Goal: Communication & Community: Answer question/provide support

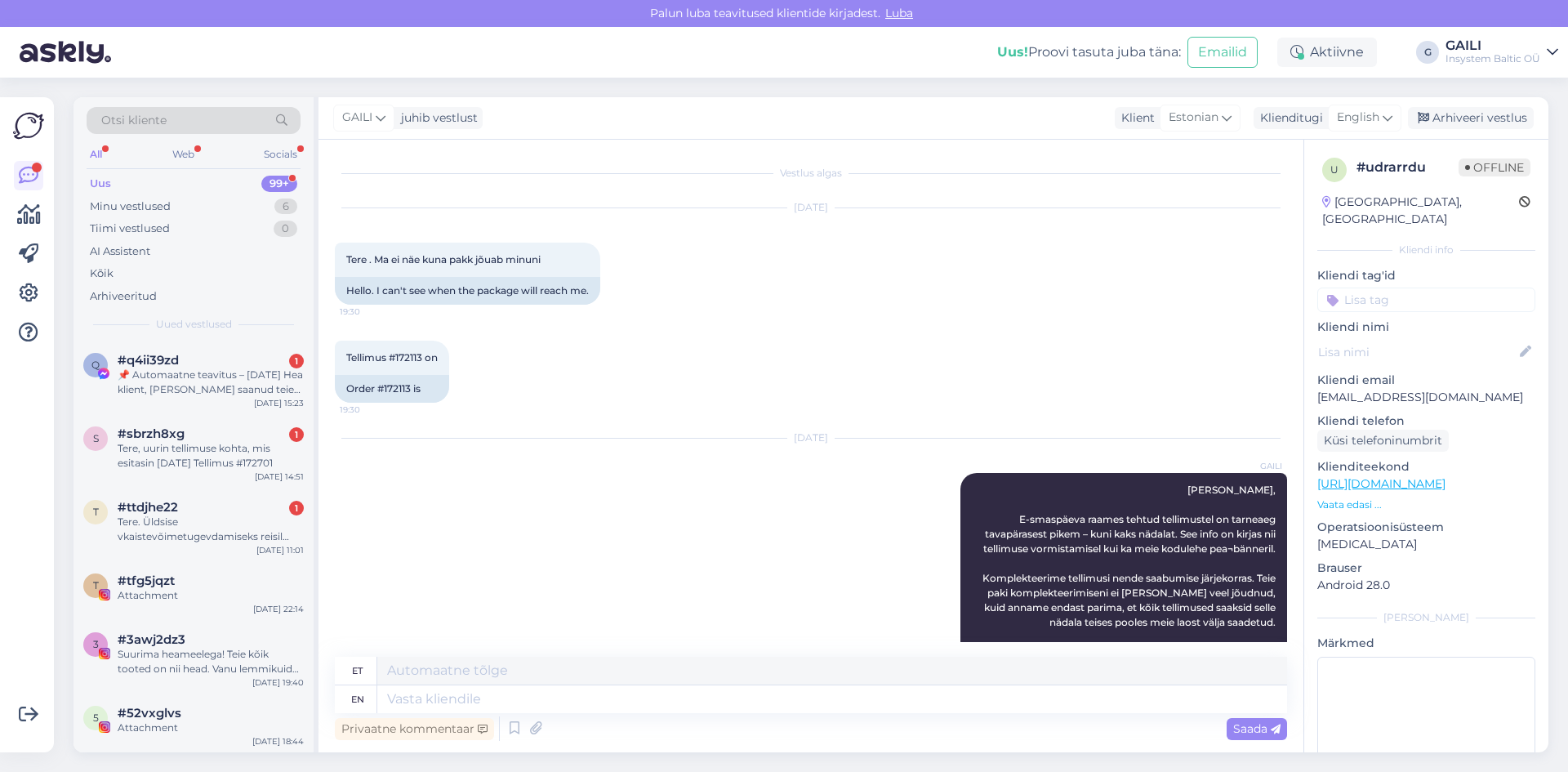
scroll to position [332, 0]
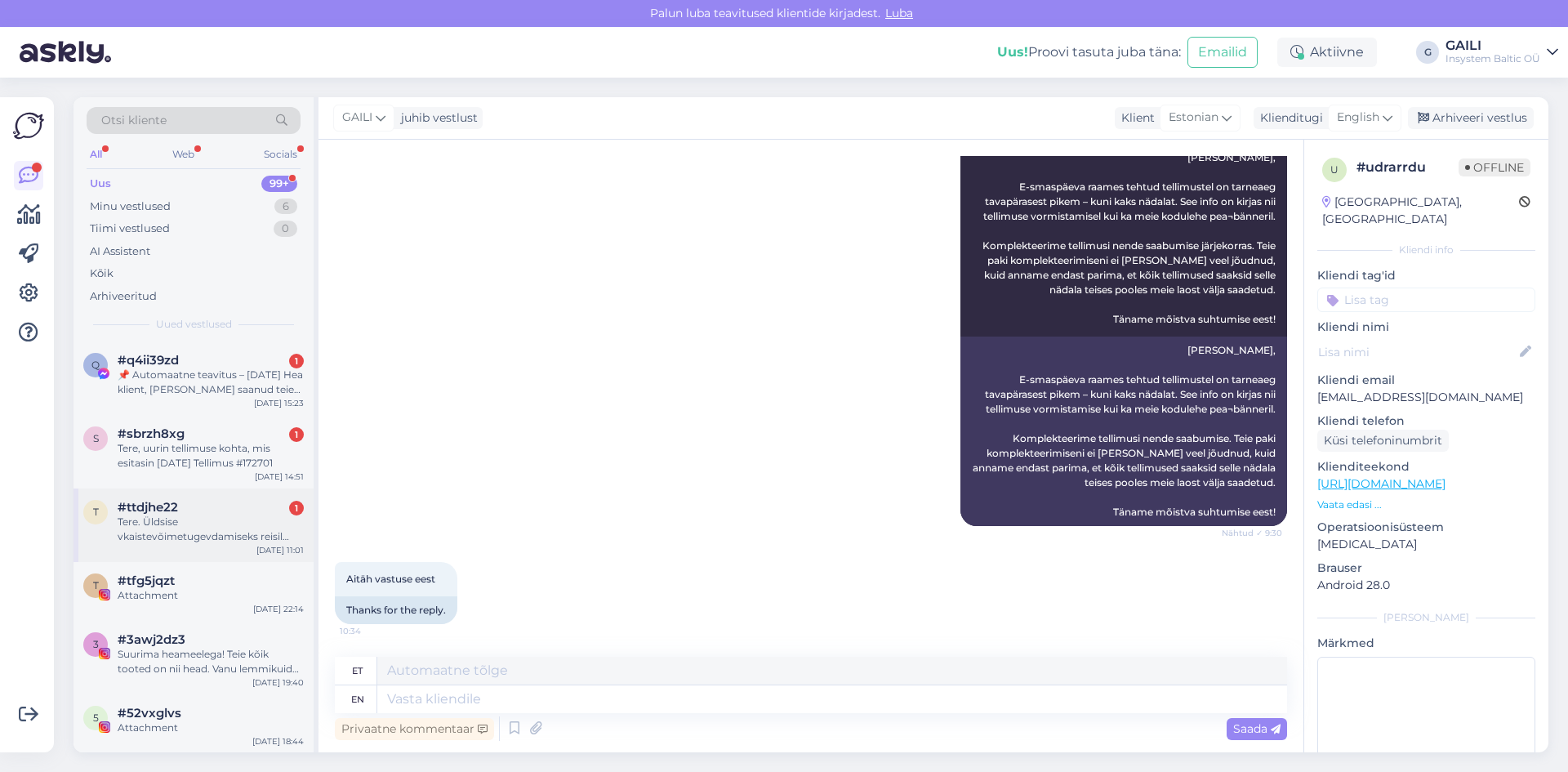
click at [203, 516] on div "Tere. Üldsise vkaistevõimetugevdamiseks reisil tahaks perele probiootukume, aga…" at bounding box center [210, 530] width 186 height 30
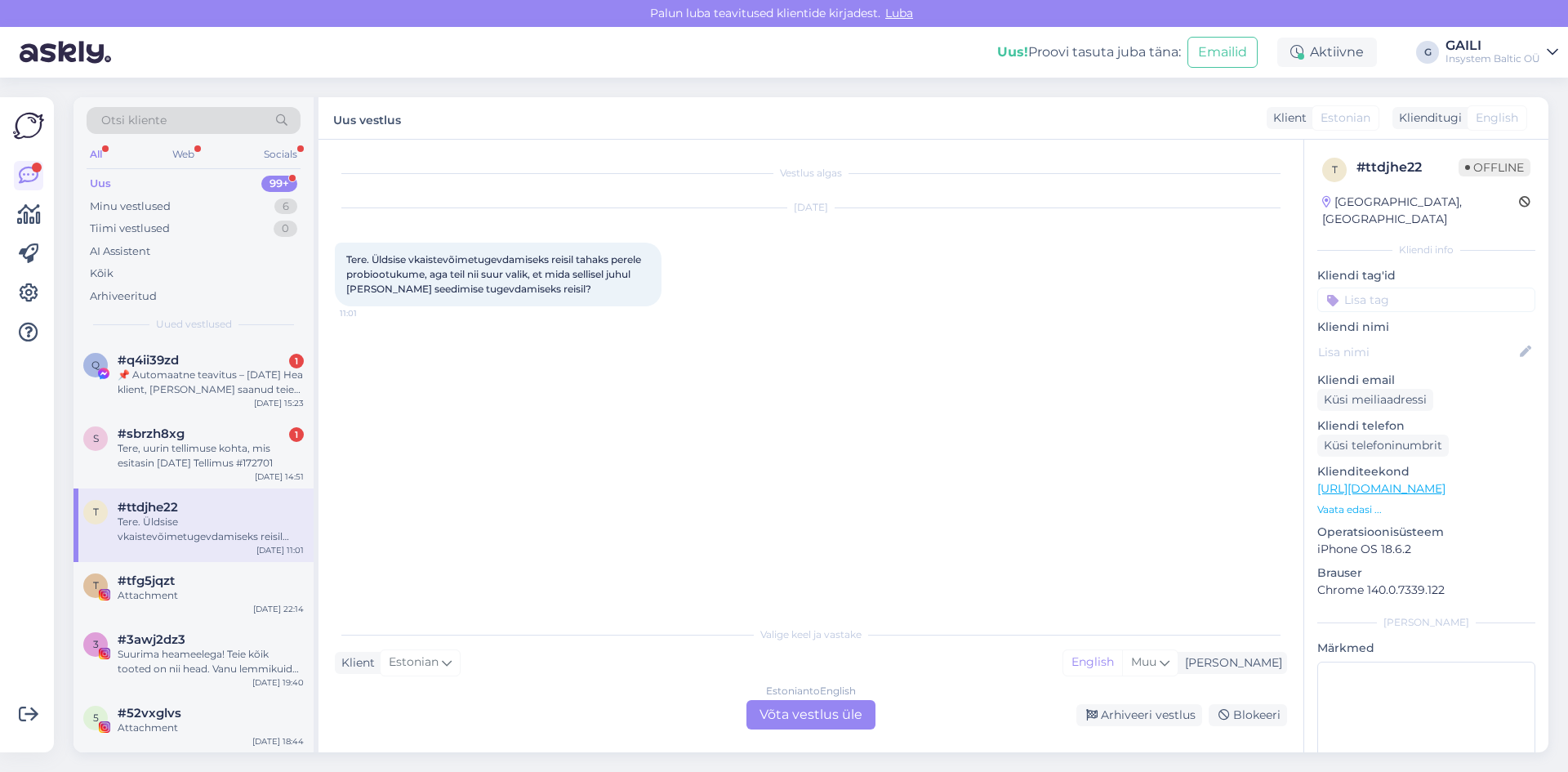
scroll to position [0, 0]
click at [169, 468] on div "Tere, uurin tellimuse kohta, mis esitasin [DATE] Tellimus #172701" at bounding box center [210, 456] width 186 height 30
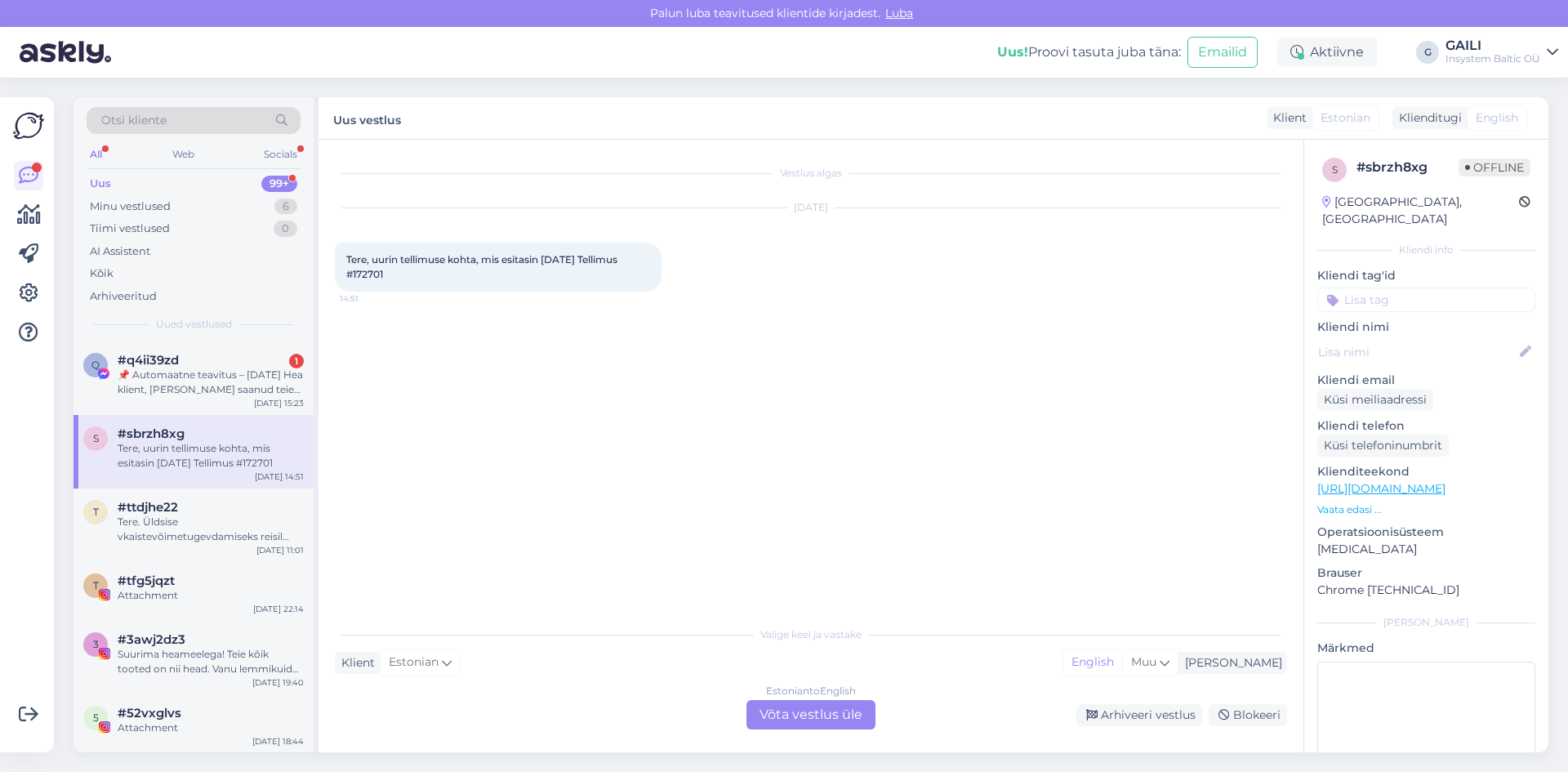
click at [810, 709] on div "Estonian to English Võta vestlus üle" at bounding box center [811, 714] width 129 height 30
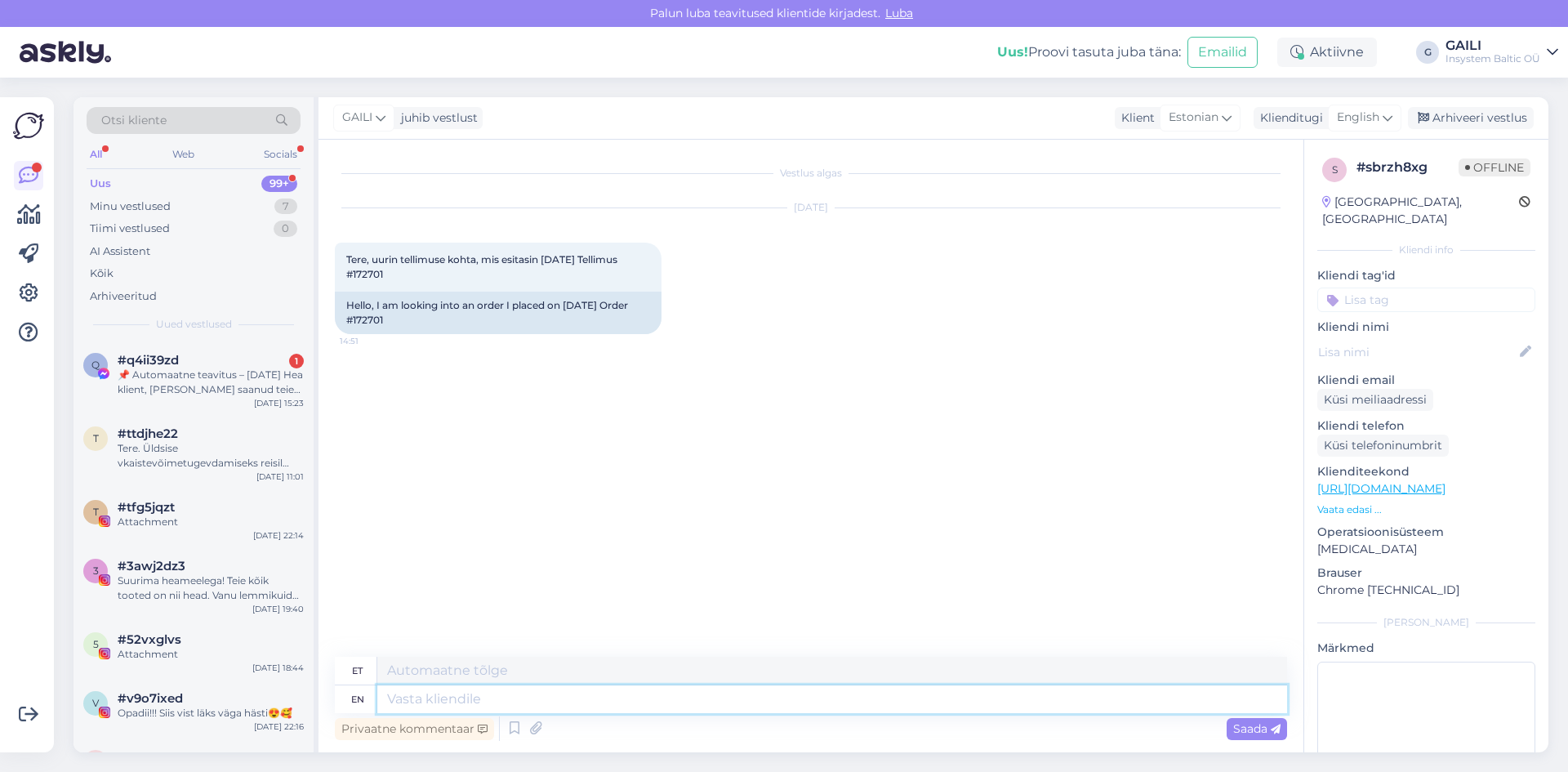
click at [608, 704] on textarea at bounding box center [832, 698] width 909 height 28
paste textarea "[PERSON_NAME], Seoses E-smaspäevaga on meil hetkel paar tuhat tellimust, mida k…"
type textarea "[PERSON_NAME], Seoses E-smaspäevaga on meil hetkel paar tuhat tellimust, mida k…"
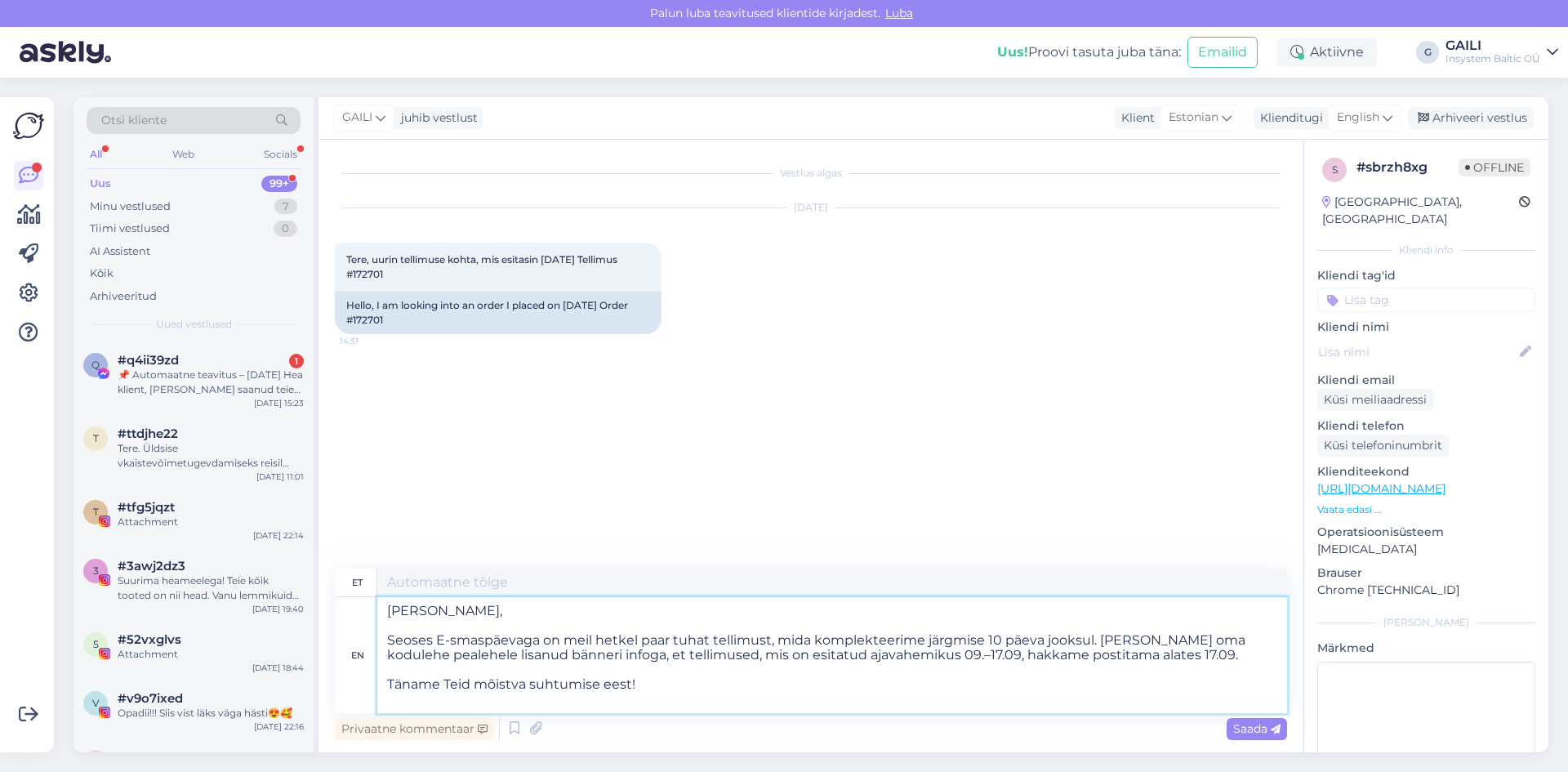
type textarea "[PERSON_NAME], Seoses E-smaspäevaga on meil hetkel paar tuhat tellimust, mida k…"
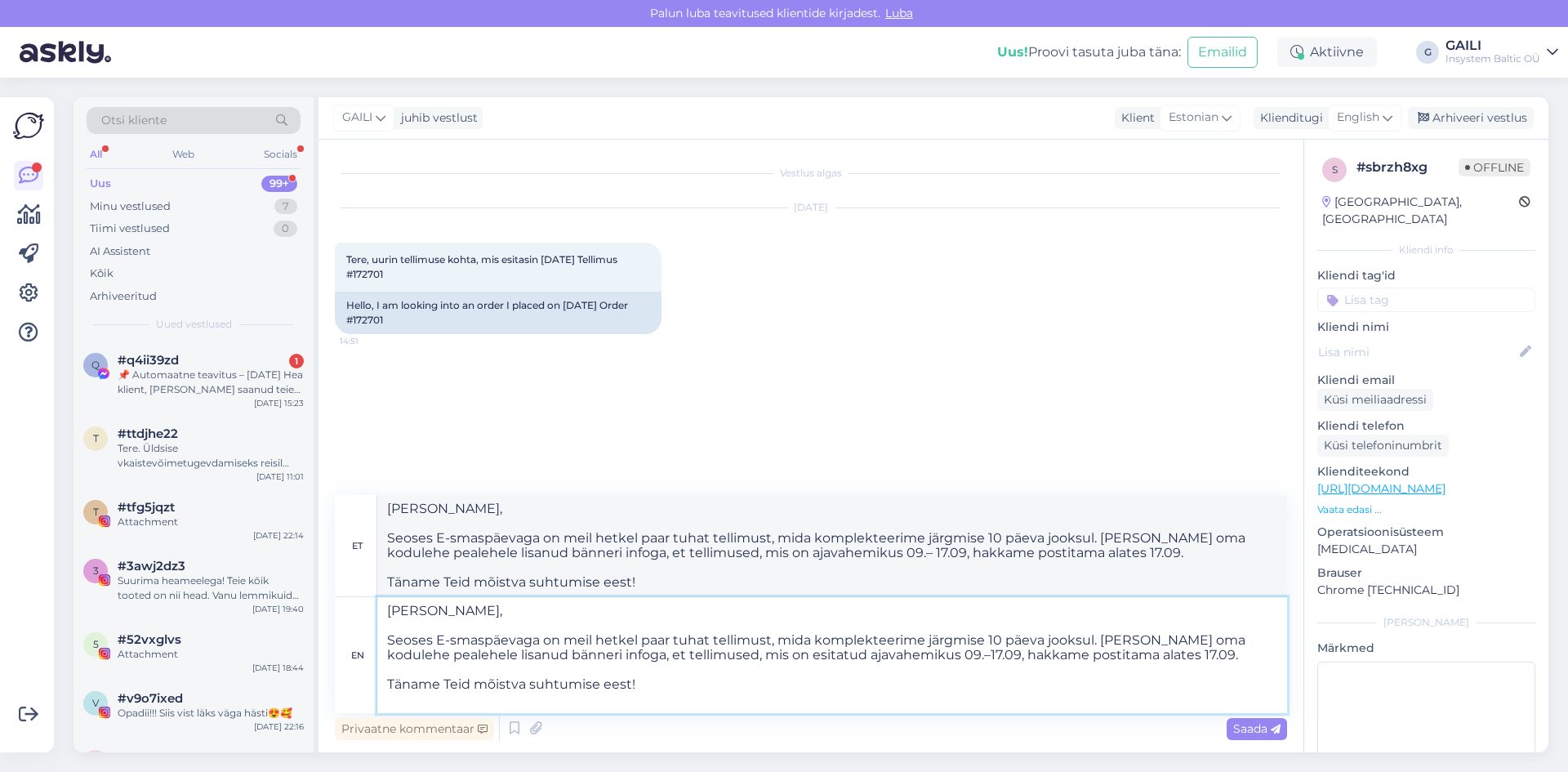
click at [447, 611] on textarea "[PERSON_NAME], Seoses E-smaspäevaga on meil hetkel paar tuhat tellimust, mida k…" at bounding box center [832, 655] width 909 height 116
type textarea "Tere, Seoses E-smaspäevaga on meil hetkel paar tuhat tellimust, mida komplektee…"
drag, startPoint x: 1166, startPoint y: 655, endPoint x: 1095, endPoint y: 659, distance: 71.1
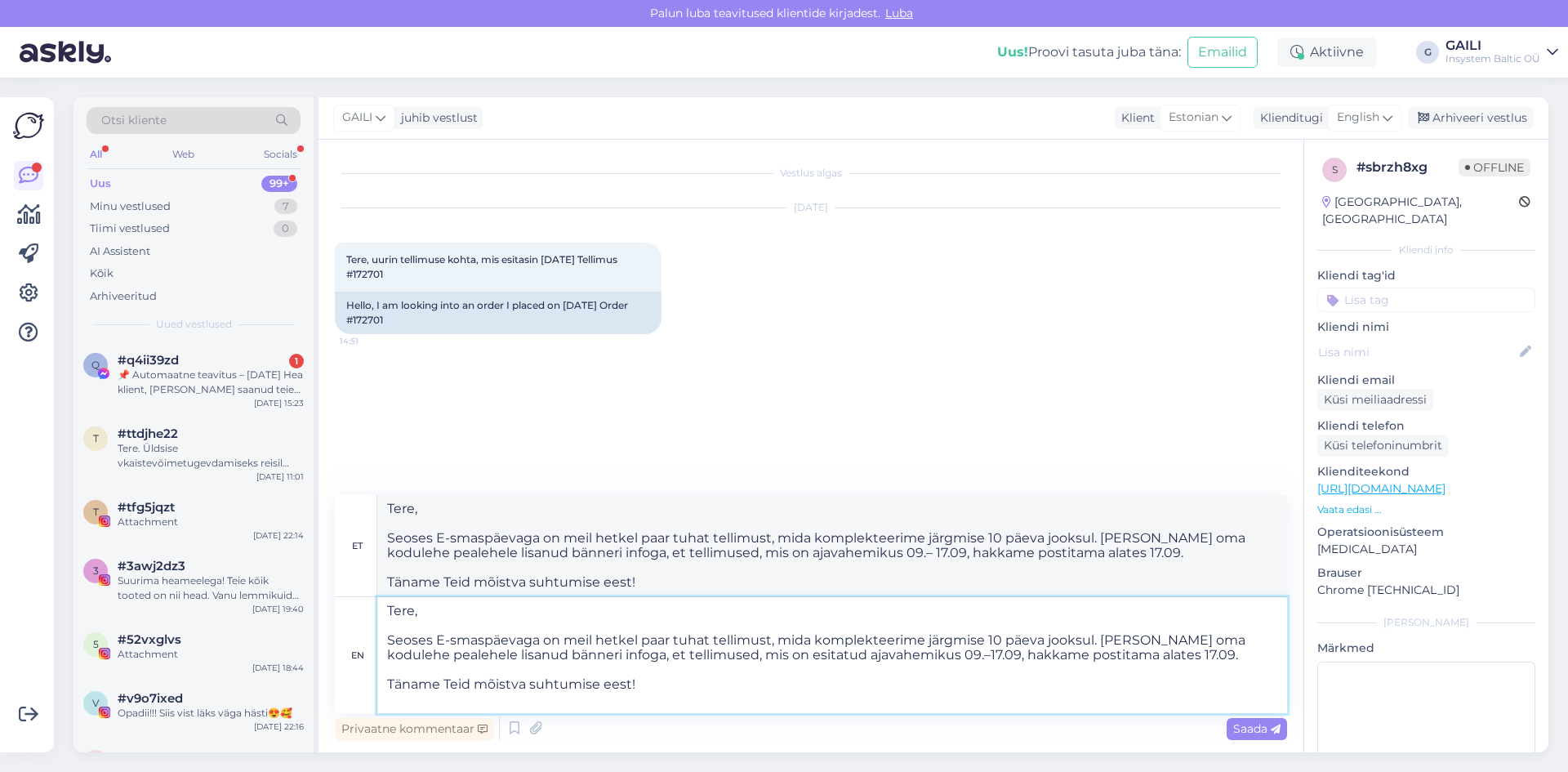
click at [1095, 659] on textarea "Tere, Seoses E-smaspäevaga on meil hetkel paar tuhat tellimust, mida komplektee…" at bounding box center [832, 655] width 909 height 116
type textarea "Tere, Seoses E-smaspäevaga on meil hetkel paar tuhat tellimust, mida komplektee…"
drag, startPoint x: 1092, startPoint y: 642, endPoint x: 541, endPoint y: 641, distance: 551.0
click at [541, 641] on textarea "Tere, Seoses E-smaspäevaga on meil hetkel paar tuhat tellimust, mida komplektee…" at bounding box center [832, 655] width 909 height 116
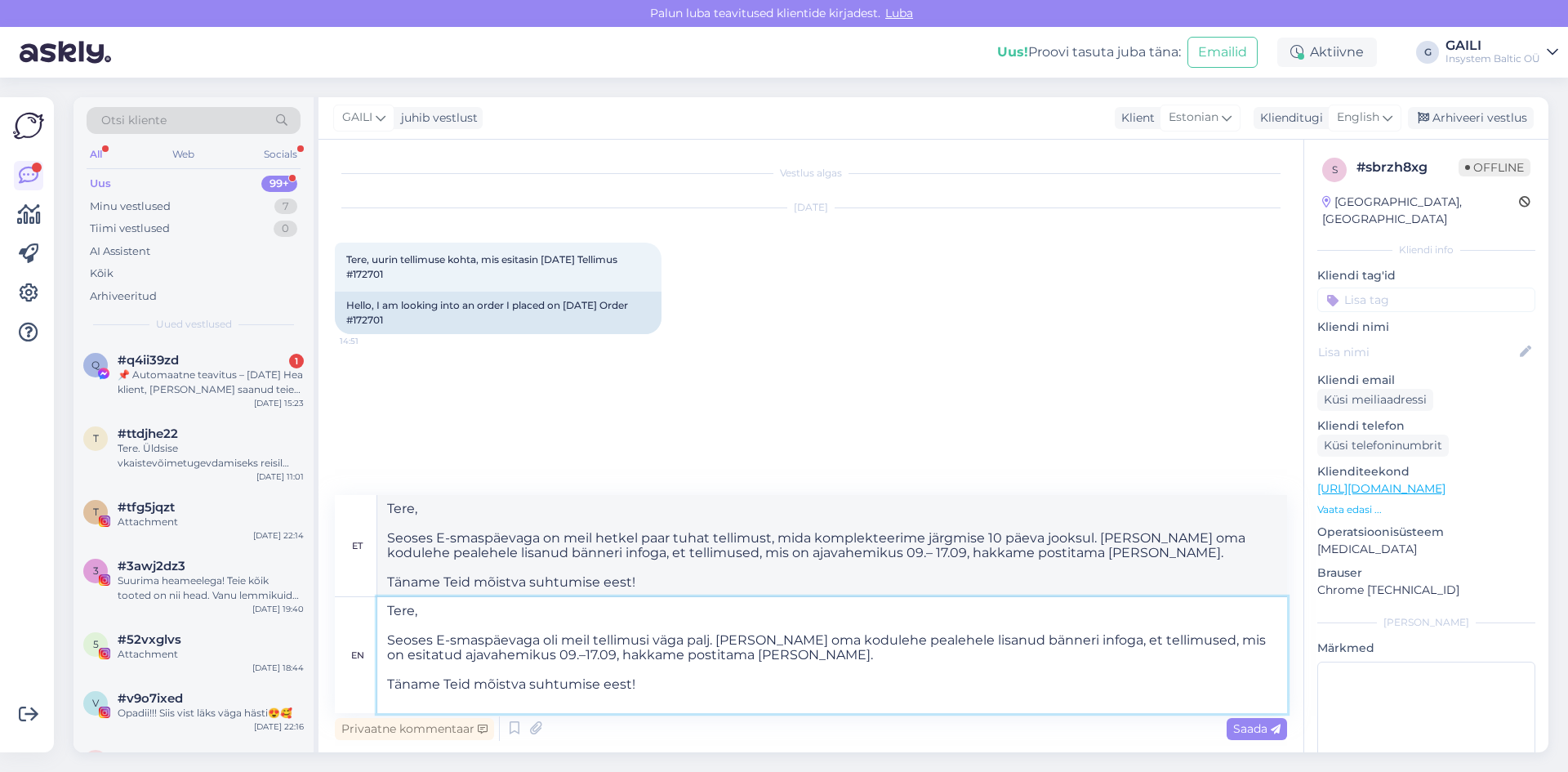
type textarea "Tere, Seoses E-smaspäevaga oli meil tellimusi väga palju. [PERSON_NAME] oma kod…"
click at [1246, 733] on span "Saada" at bounding box center [1257, 728] width 48 height 15
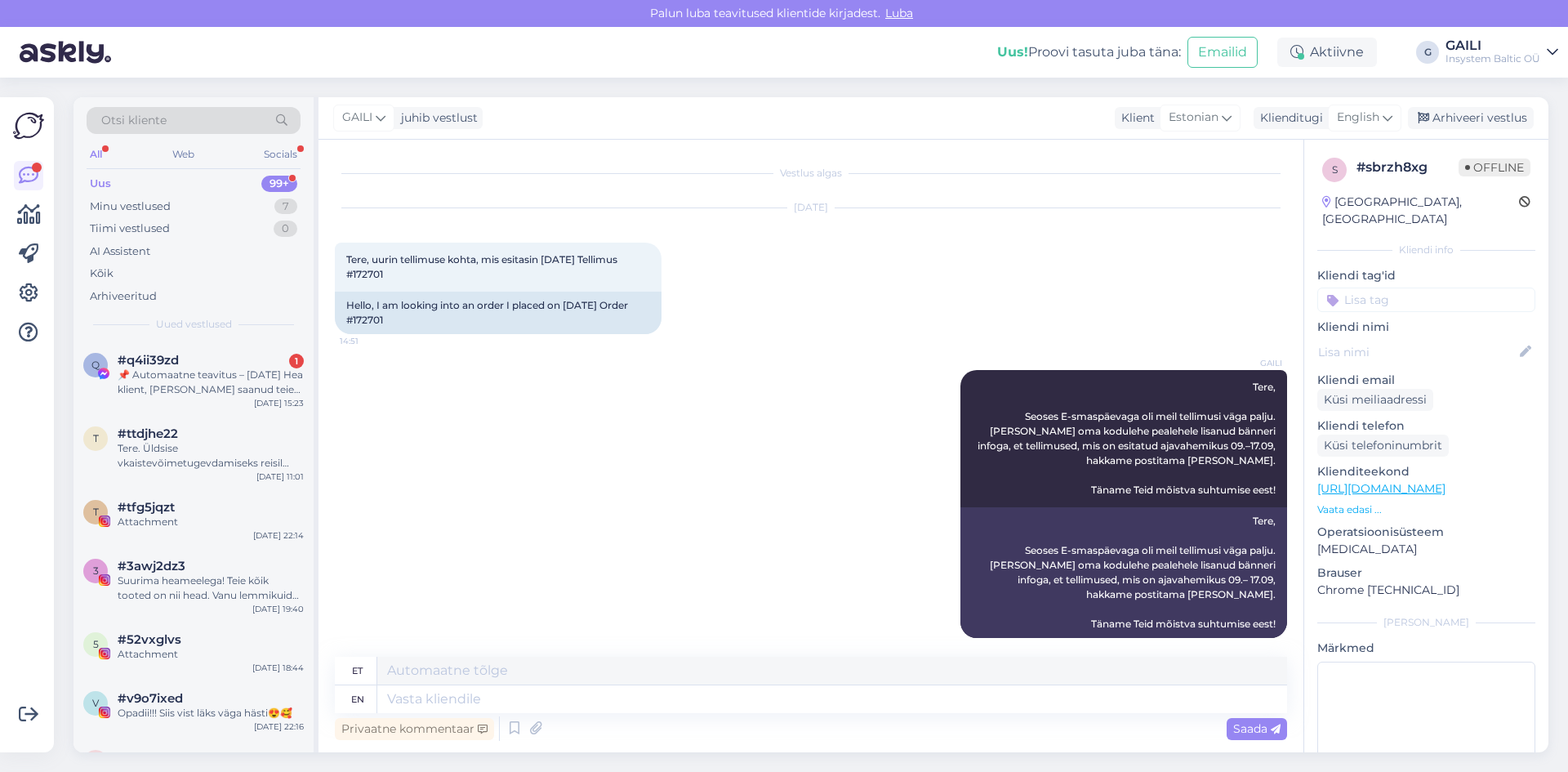
scroll to position [14, 0]
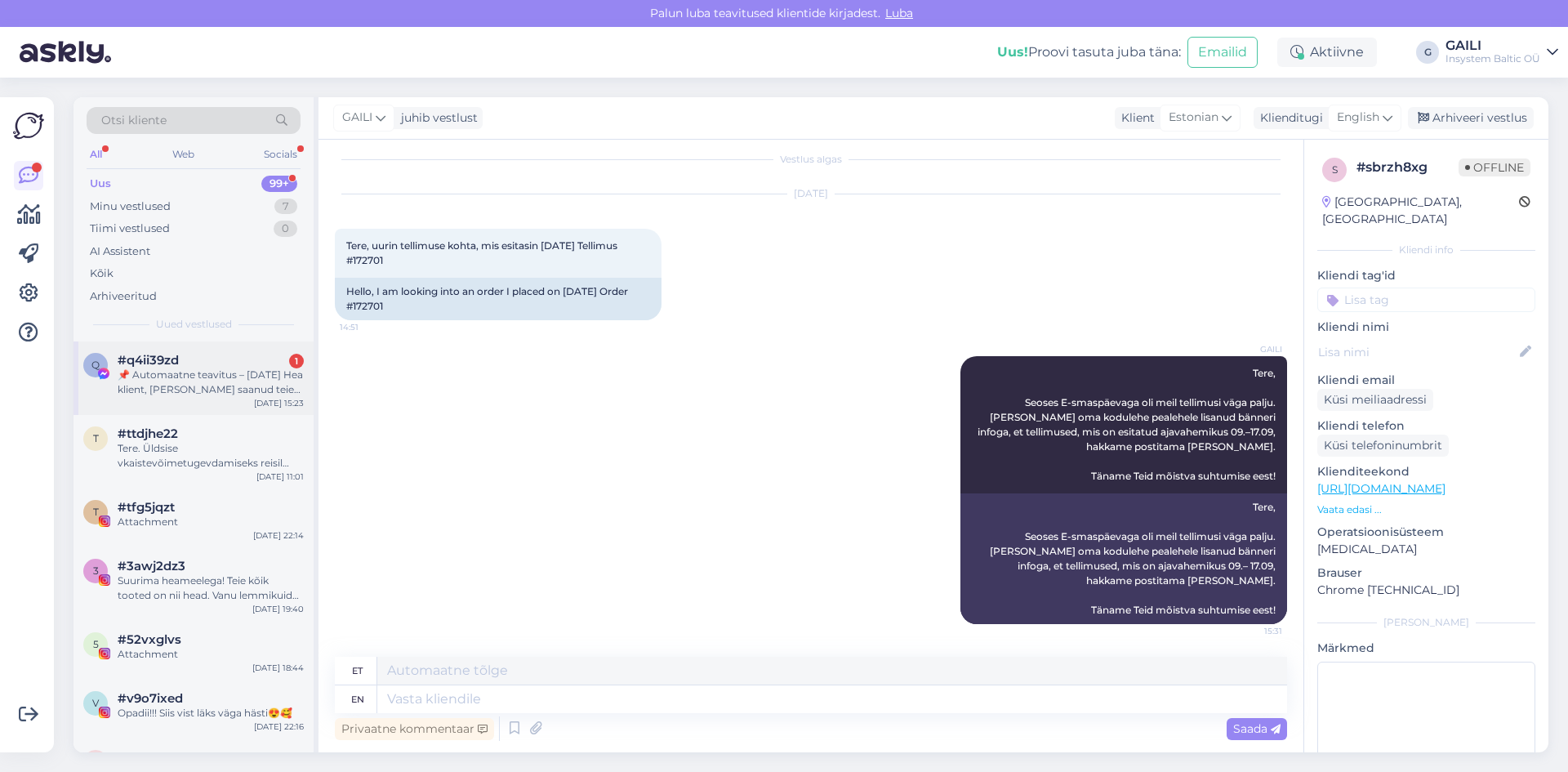
drag, startPoint x: 206, startPoint y: 380, endPoint x: 332, endPoint y: 414, distance: 130.5
click at [207, 380] on div "📌 Automaatne teavitus – [DATE] Hea klient, [PERSON_NAME] saanud teie lehe kohta…" at bounding box center [210, 383] width 186 height 30
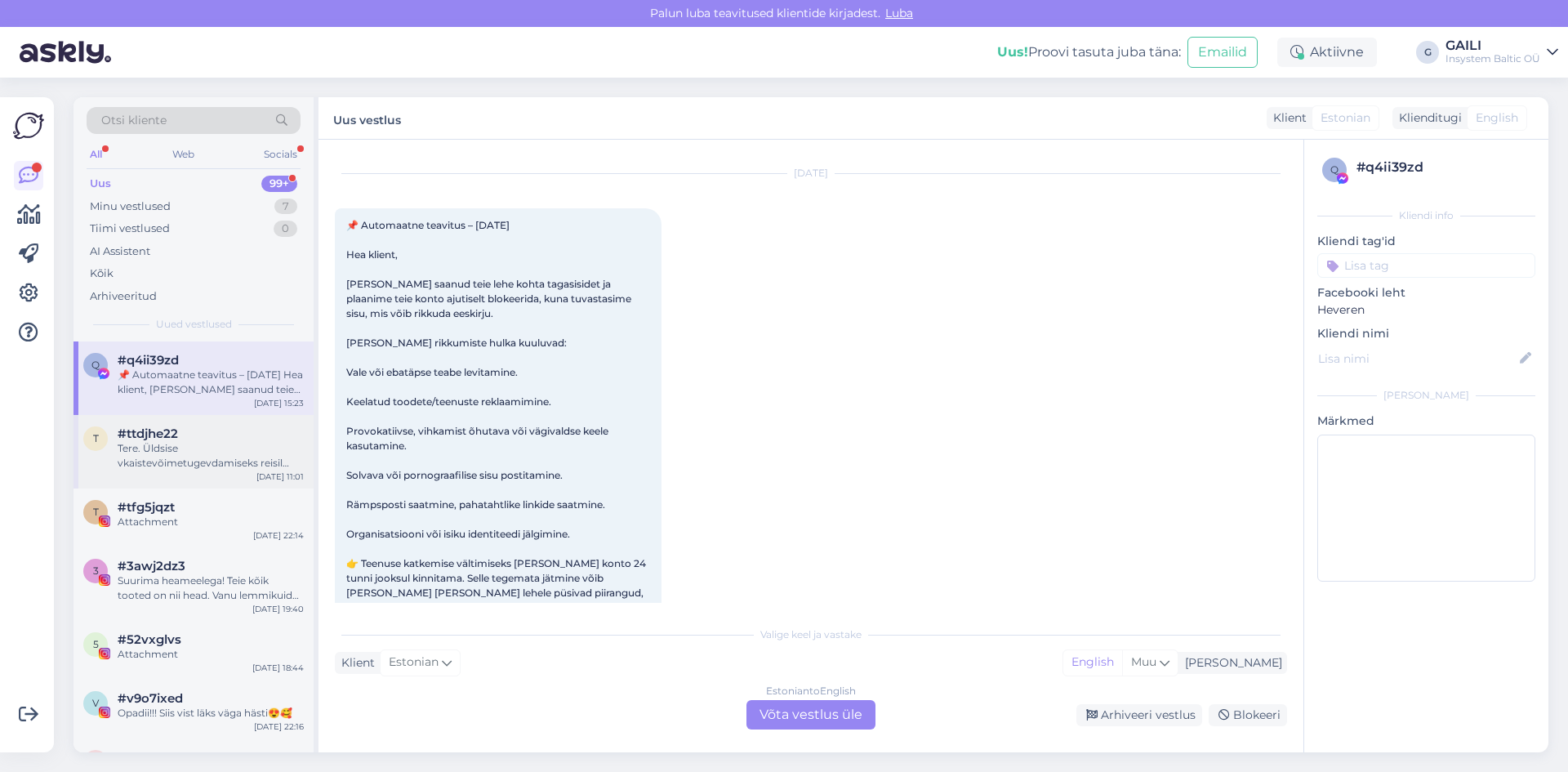
click at [227, 451] on div "Tere. Üldsise vkaistevõimetugevdamiseks reisil tahaks perele probiootukume, aga…" at bounding box center [210, 456] width 186 height 30
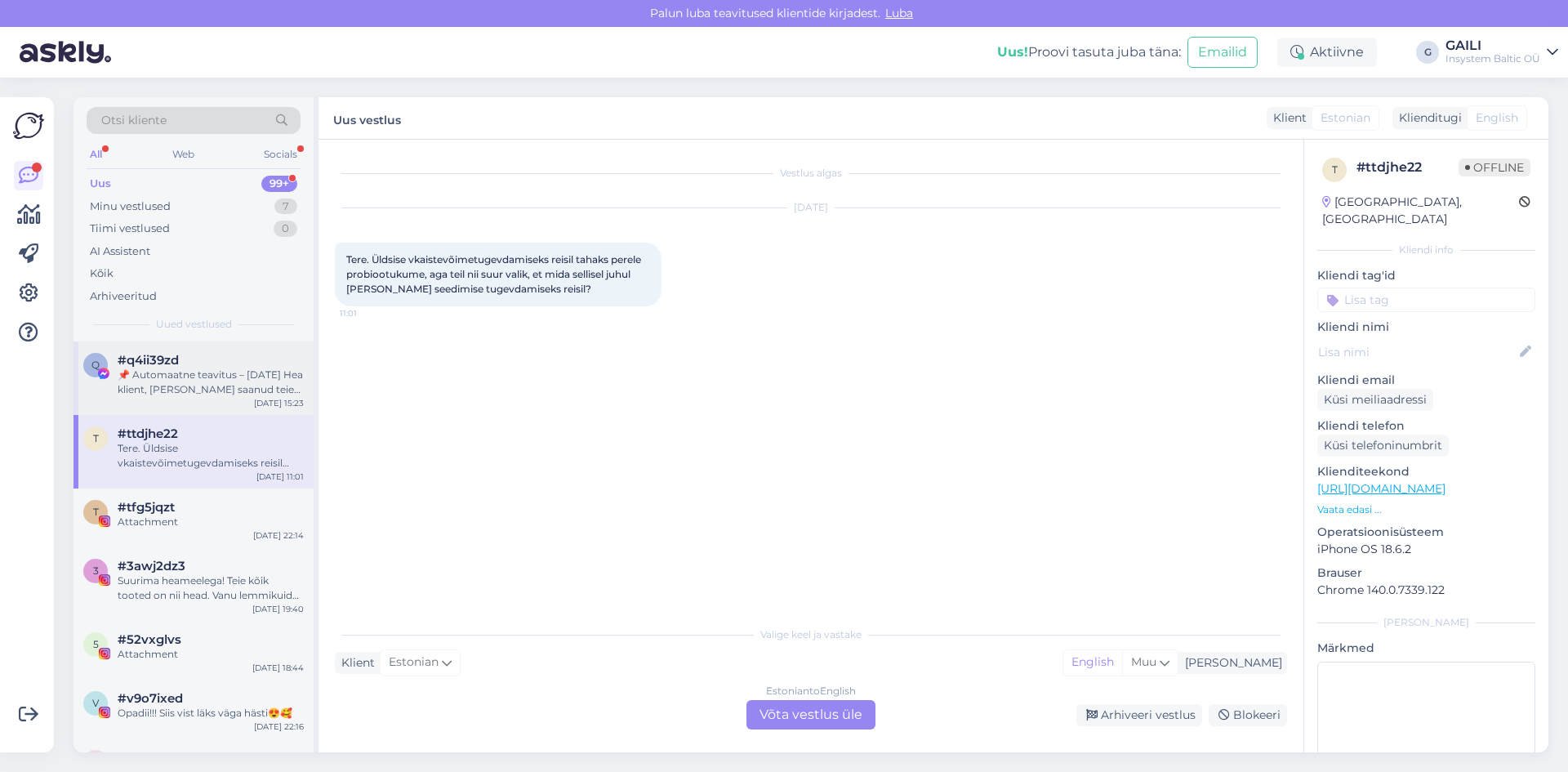
click at [237, 364] on div "#q4ii39zd" at bounding box center [210, 360] width 186 height 15
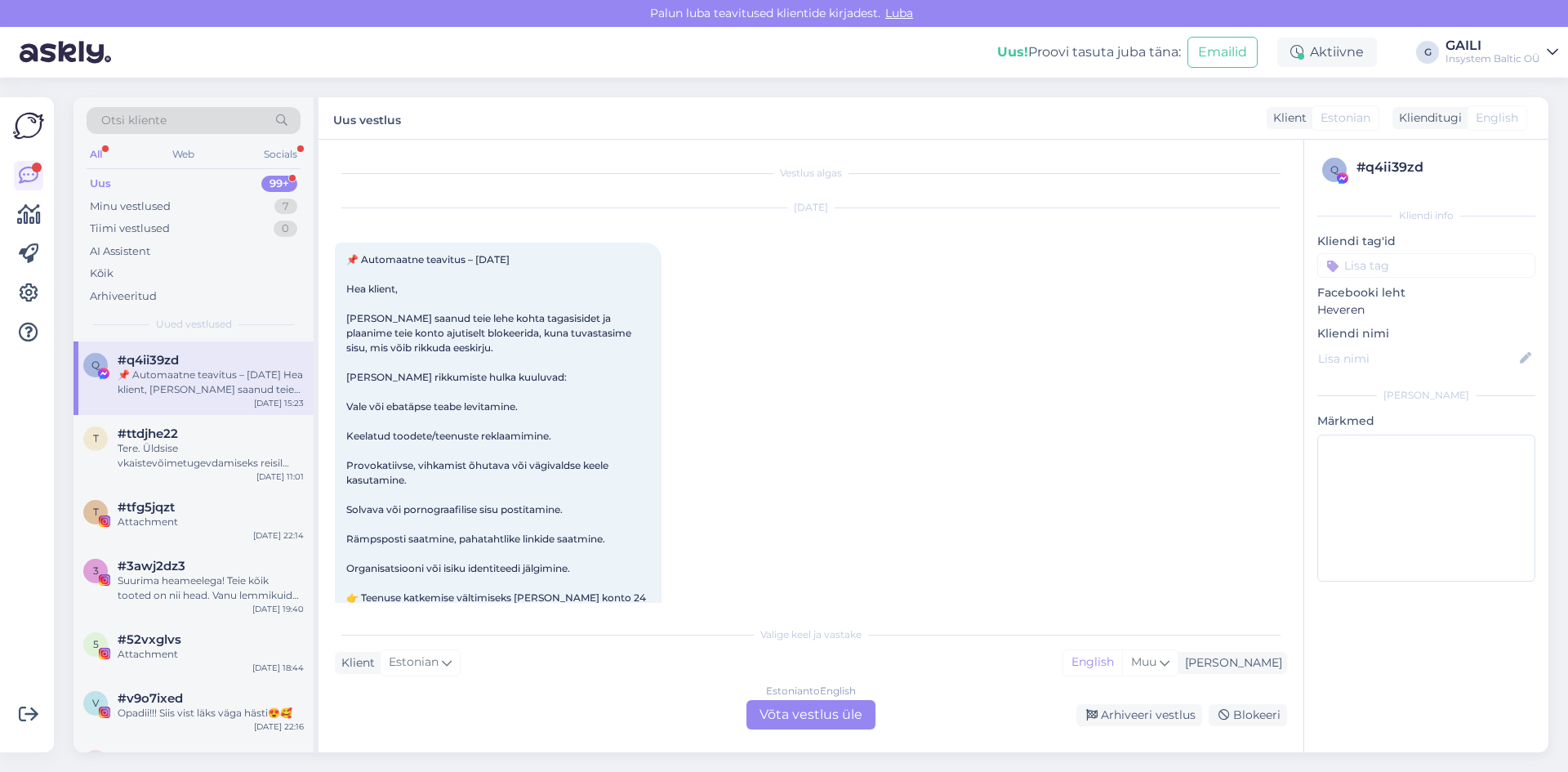
scroll to position [35, 0]
